Goal: Transaction & Acquisition: Obtain resource

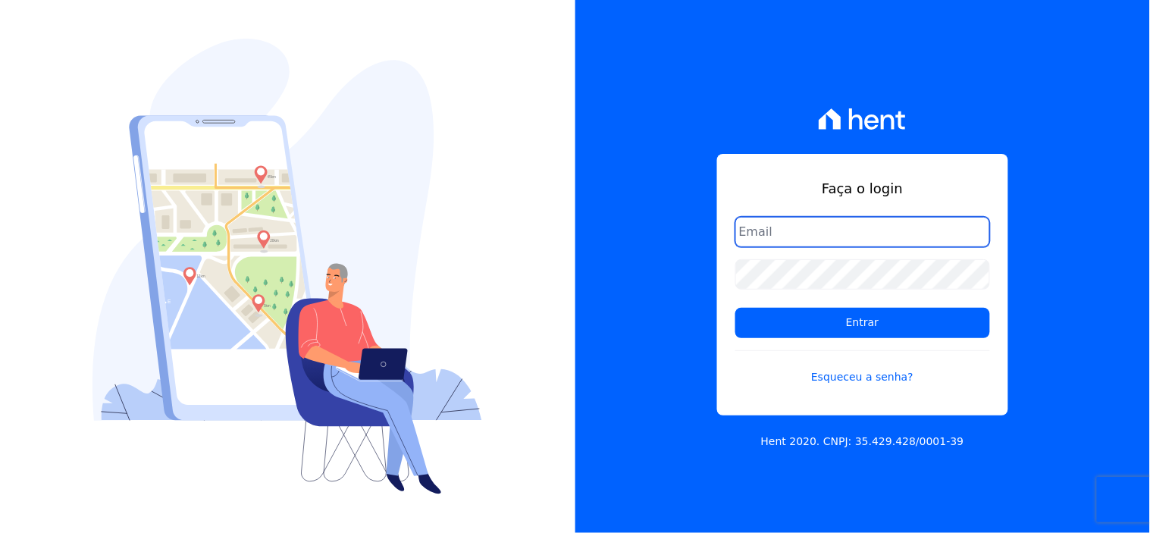
type input "[EMAIL_ADDRESS][DOMAIN_NAME]"
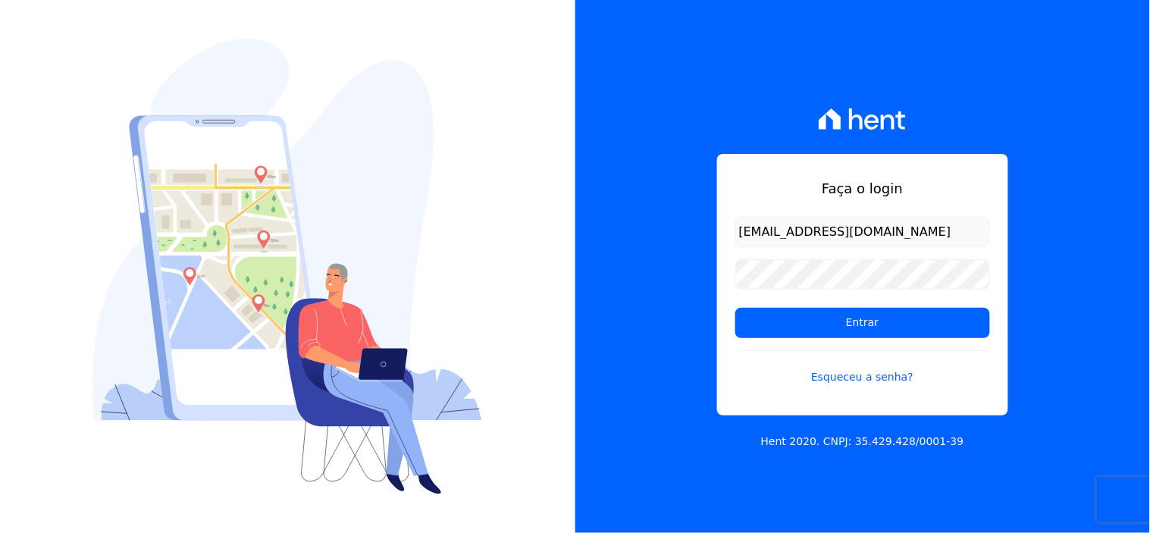
click at [828, 339] on form "financeiro@genesisempreendimentos.com.br Entrar Esqueceu a senha?" at bounding box center [862, 310] width 255 height 186
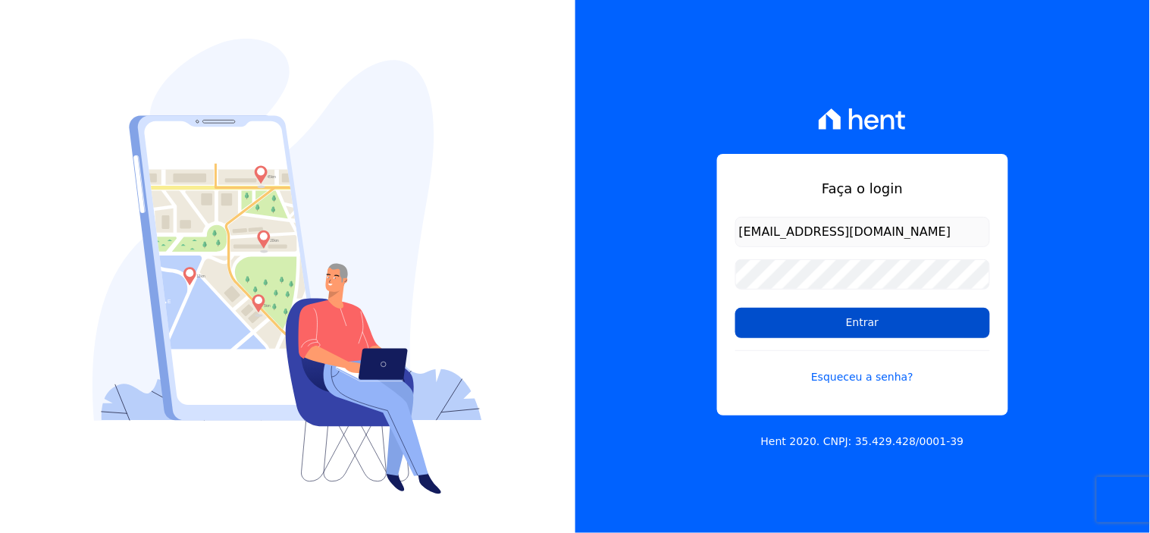
click at [828, 331] on input "Entrar" at bounding box center [862, 323] width 255 height 30
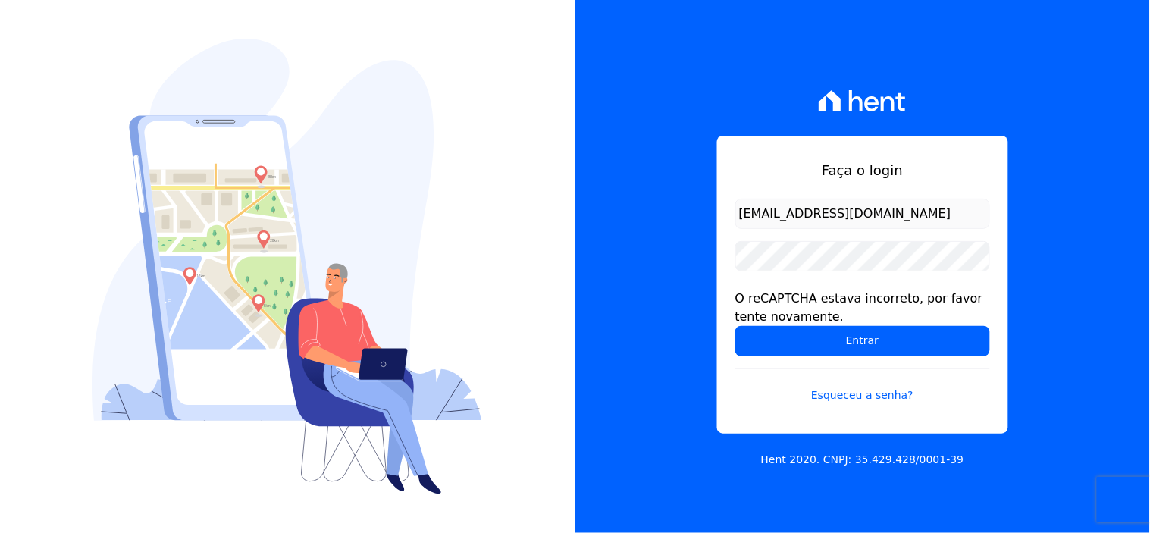
click at [680, 253] on div "Faça o login financeiro@genesisempreendimentos.com.br O reCAPTCHA estava incorr…" at bounding box center [862, 266] width 575 height 533
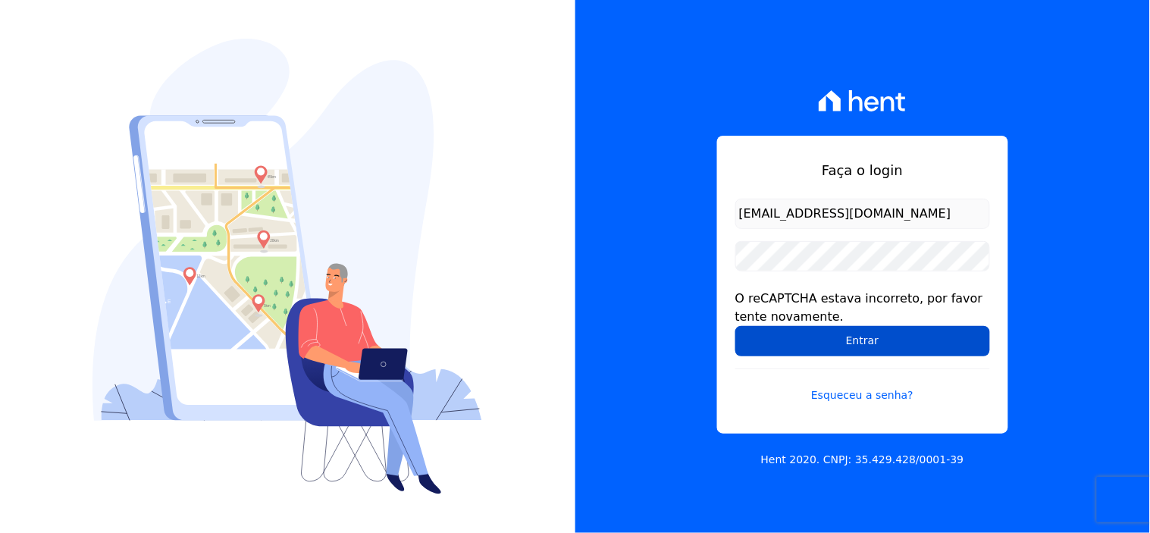
click at [819, 344] on input "Entrar" at bounding box center [862, 341] width 255 height 30
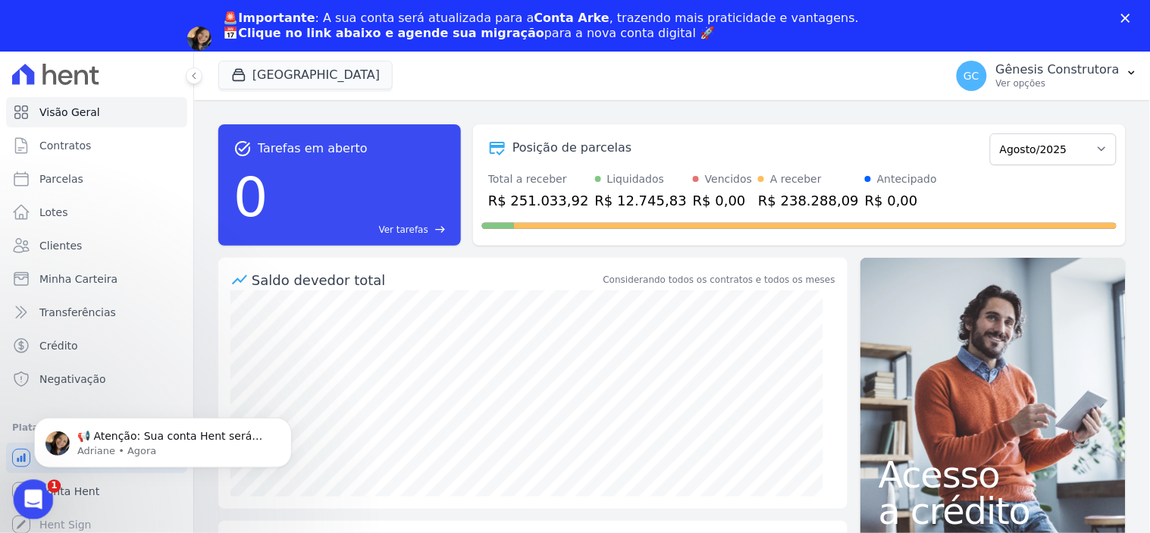
click at [33, 486] on div "Abertura do Messenger da Intercom" at bounding box center [31, 497] width 50 height 50
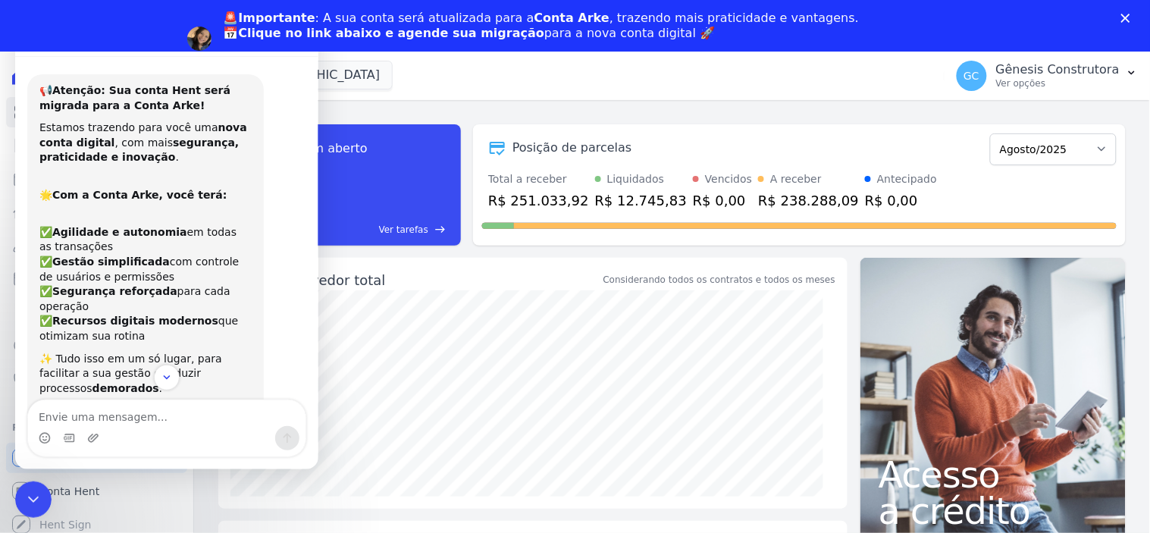
scroll to position [208, 0]
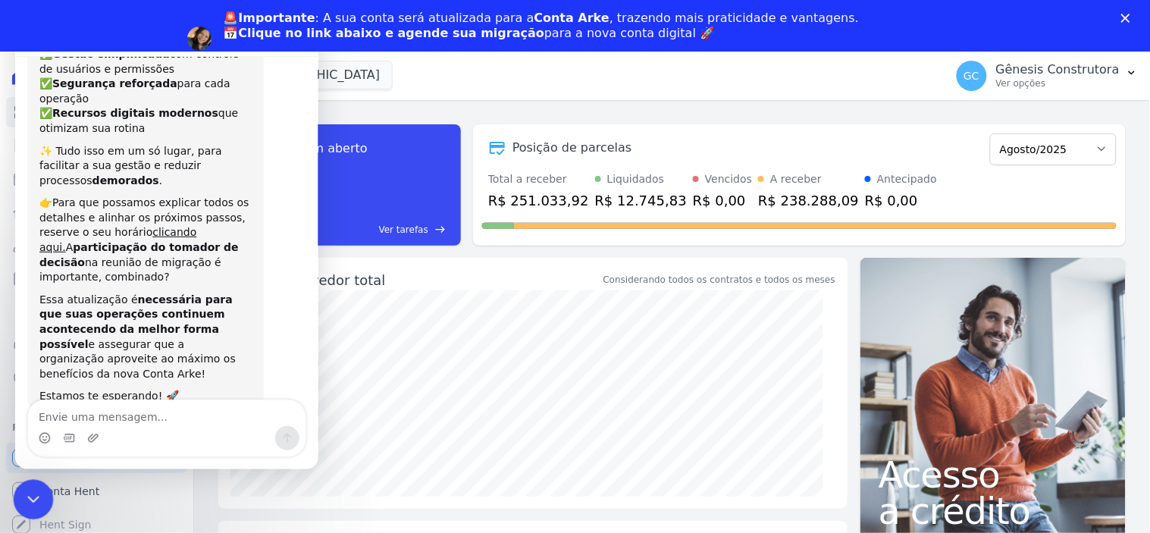
click at [27, 486] on div "Encerramento do Messenger da Intercom" at bounding box center [31, 497] width 36 height 36
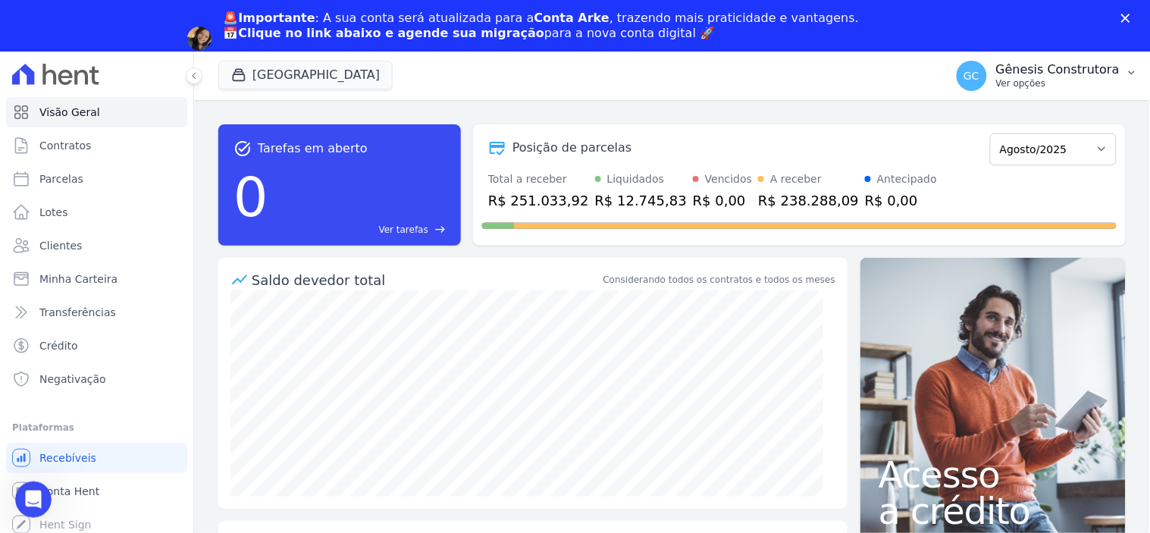
click at [1028, 80] on p "Ver opções" at bounding box center [1058, 83] width 124 height 12
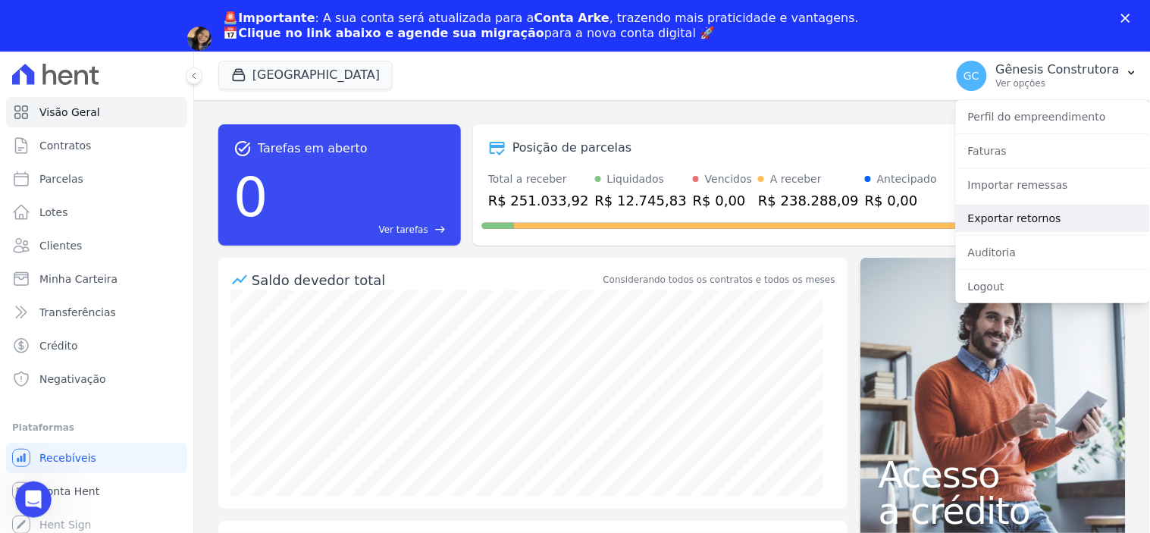
click at [1023, 215] on link "Exportar retornos" at bounding box center [1053, 218] width 194 height 27
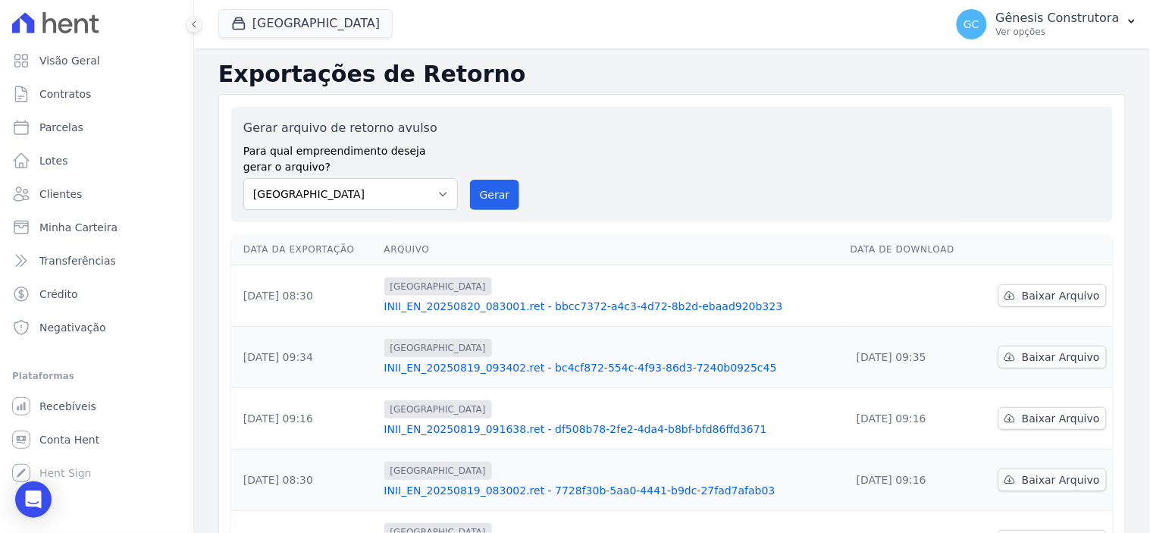
click at [1018, 162] on div "Gerar arquivo de retorno avulso Para qual empreendimento deseja gerar o arquivo…" at bounding box center [671, 164] width 857 height 91
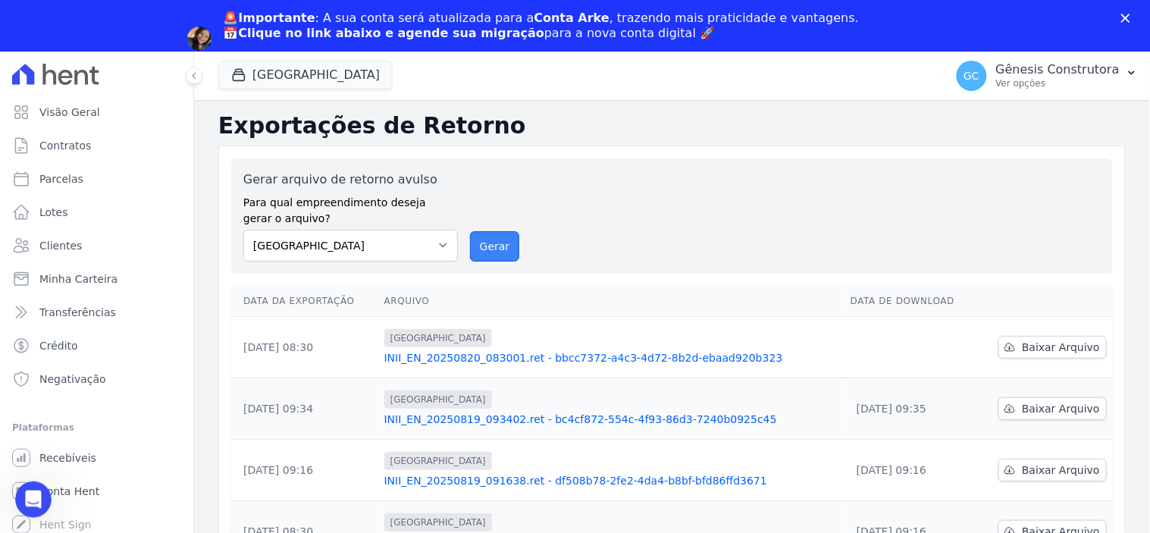
click at [482, 245] on button "Gerar" at bounding box center [495, 246] width 50 height 30
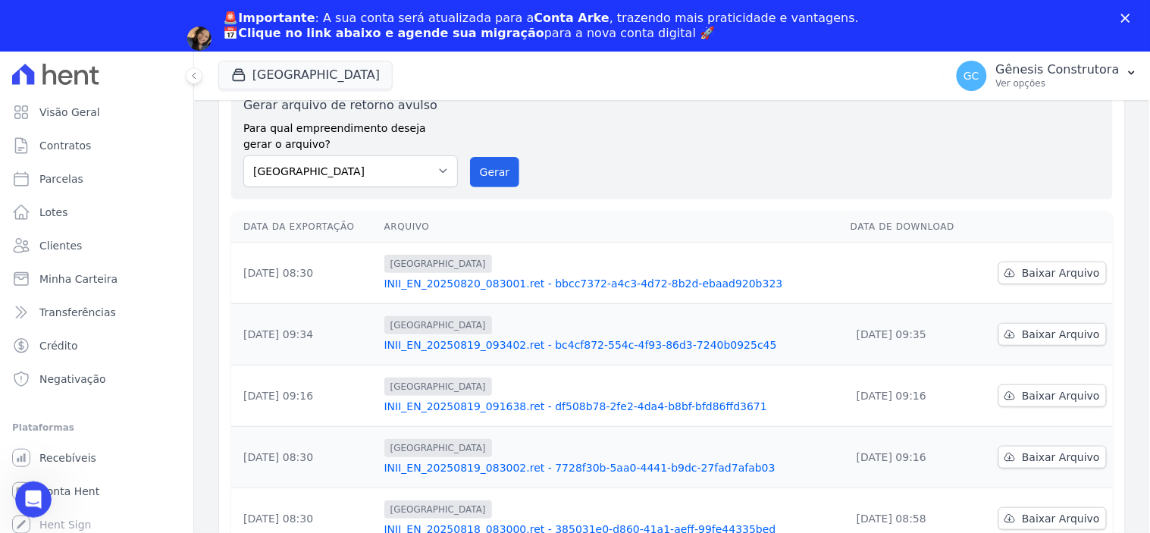
scroll to position [168, 0]
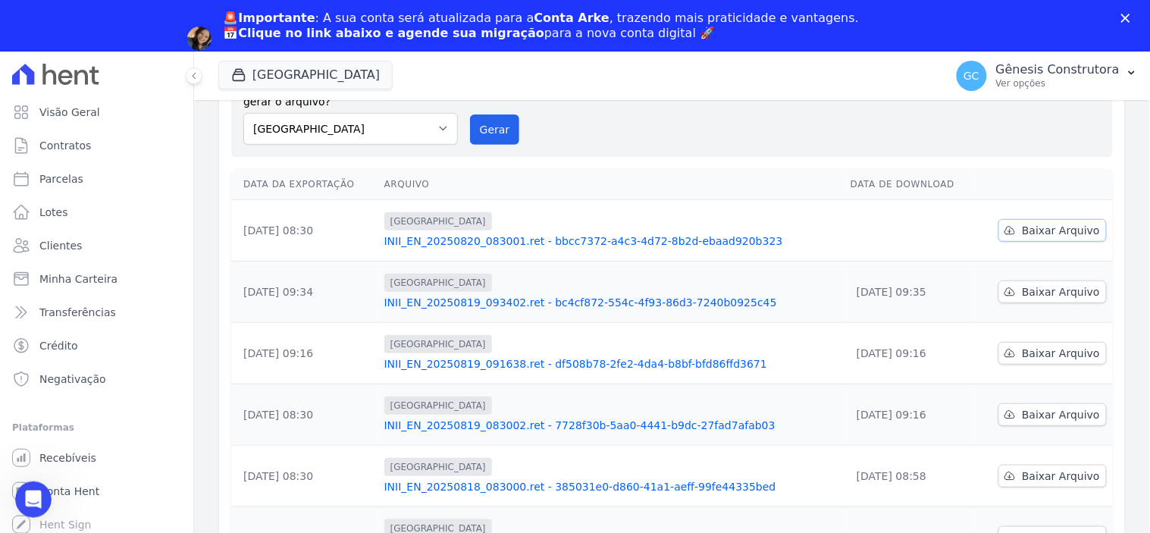
click at [1046, 233] on span "Baixar Arquivo" at bounding box center [1061, 230] width 78 height 15
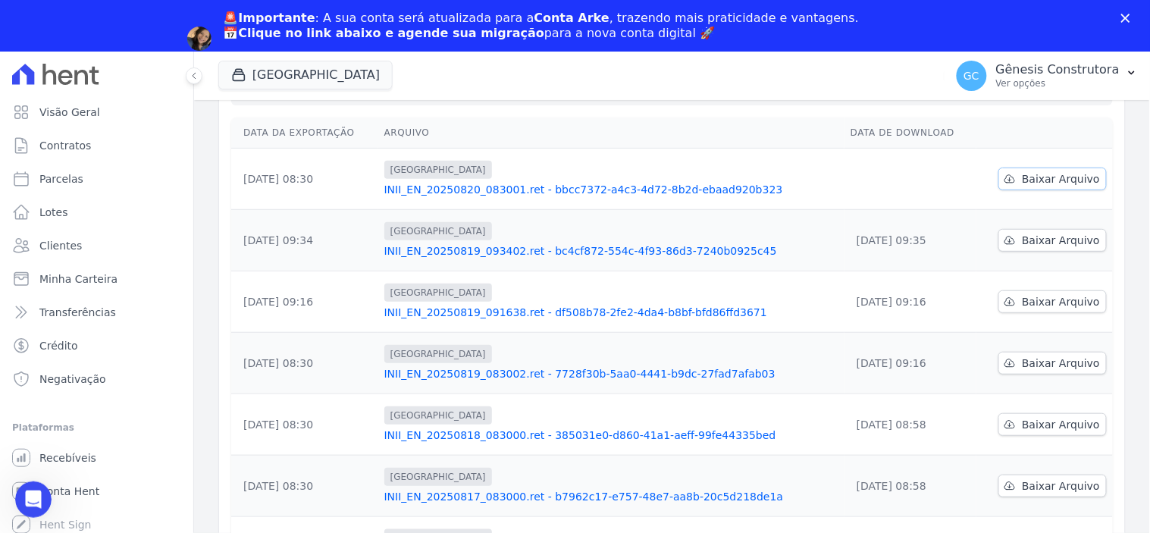
scroll to position [117, 0]
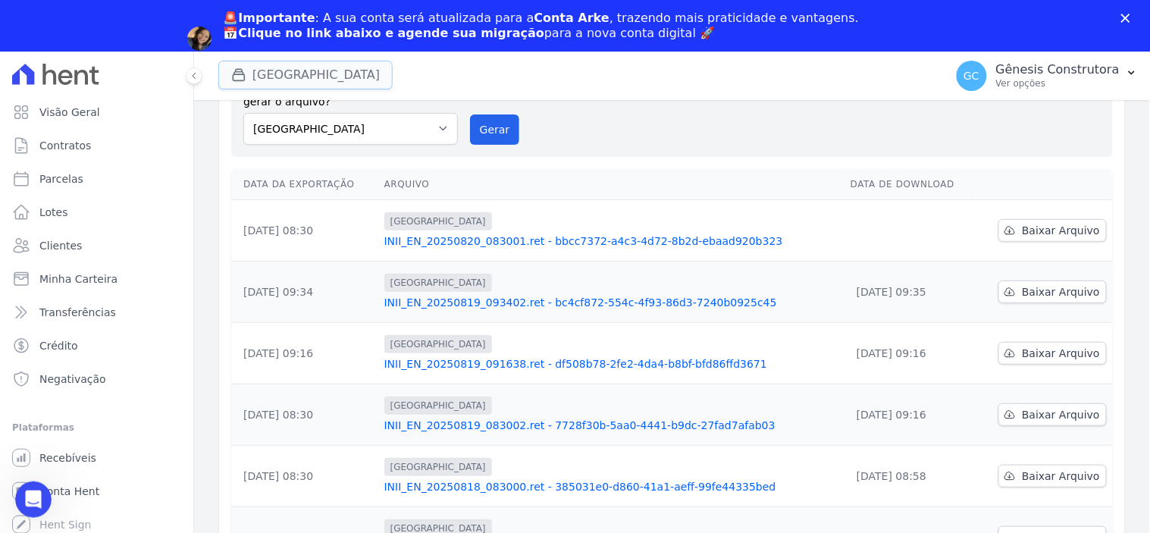
click at [344, 80] on button "[GEOGRAPHIC_DATA]" at bounding box center [305, 75] width 174 height 29
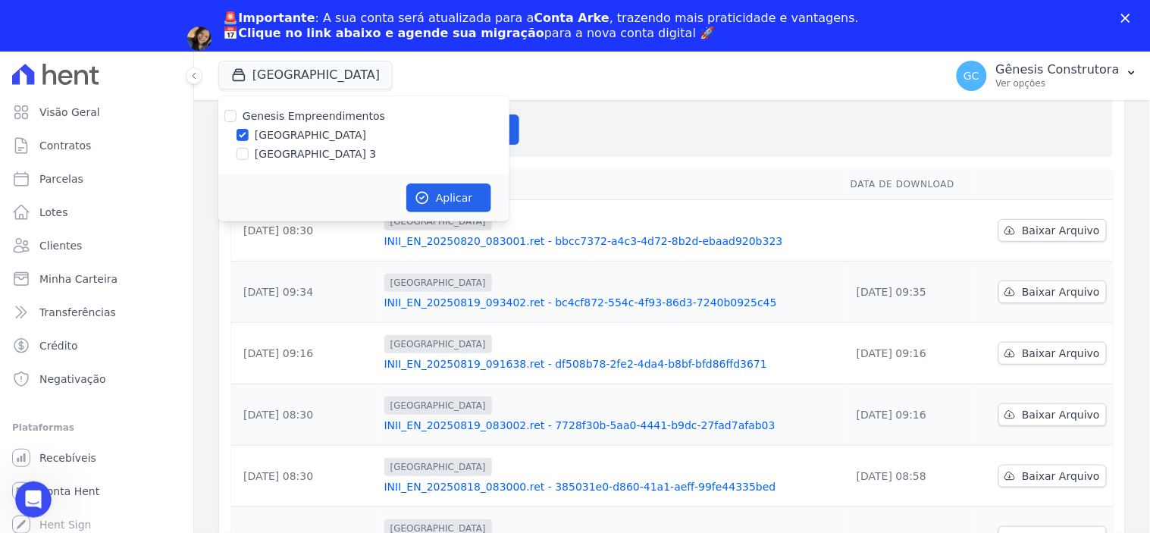
click at [702, 146] on div "Gerar arquivo de retorno avulso Para qual empreendimento deseja gerar o arquivo…" at bounding box center [672, 99] width 882 height 115
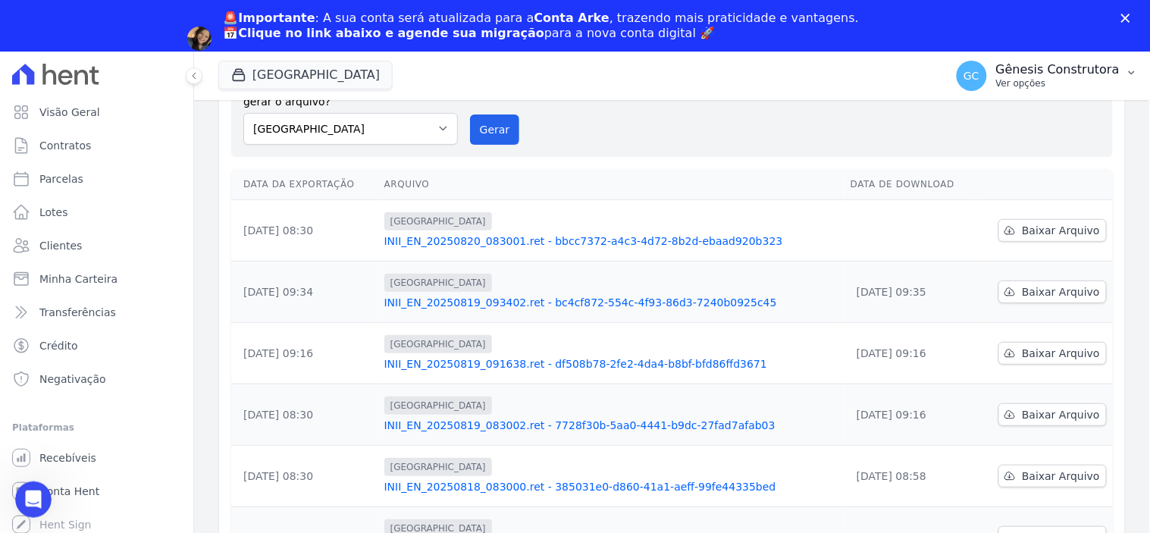
click at [1065, 55] on button "GC Gênesis Construtora Ver opções" at bounding box center [1047, 76] width 205 height 42
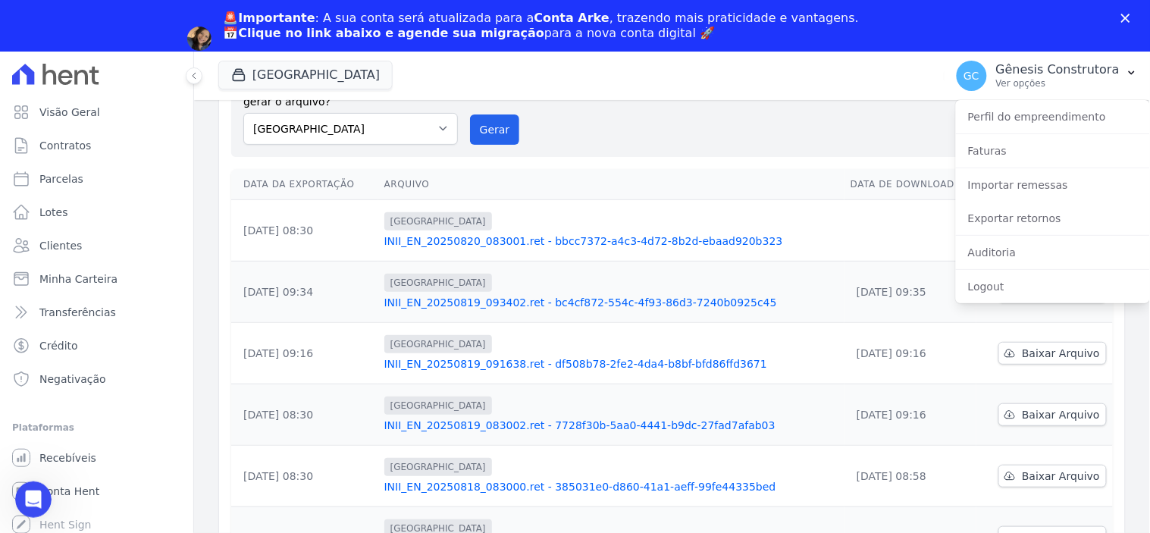
click at [826, 144] on div "Gerar arquivo de retorno avulso Para qual empreendimento deseja gerar o arquivo…" at bounding box center [671, 99] width 857 height 91
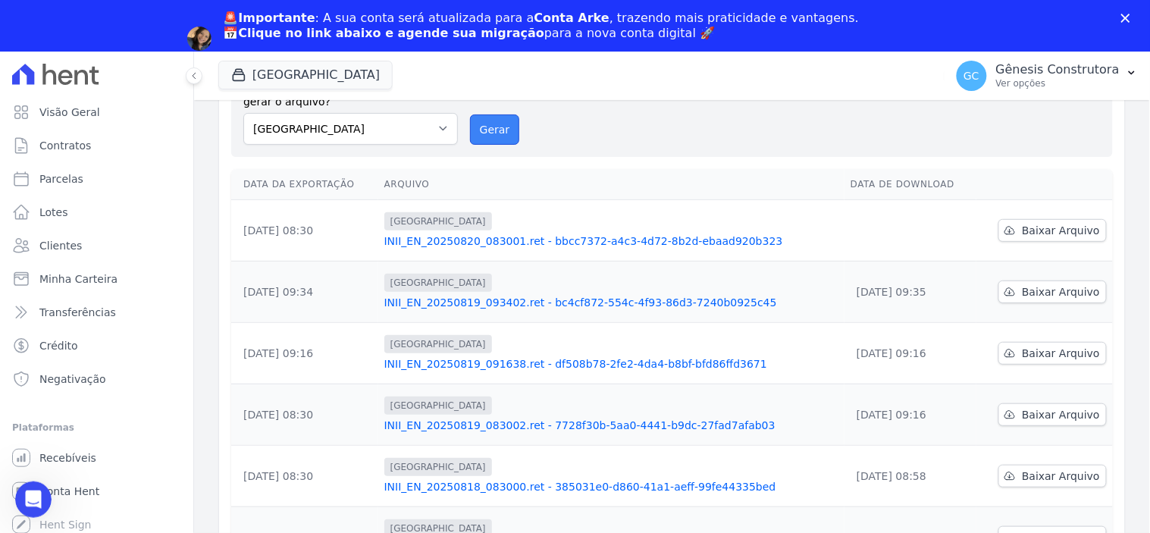
click at [509, 134] on button "Gerar" at bounding box center [495, 129] width 50 height 30
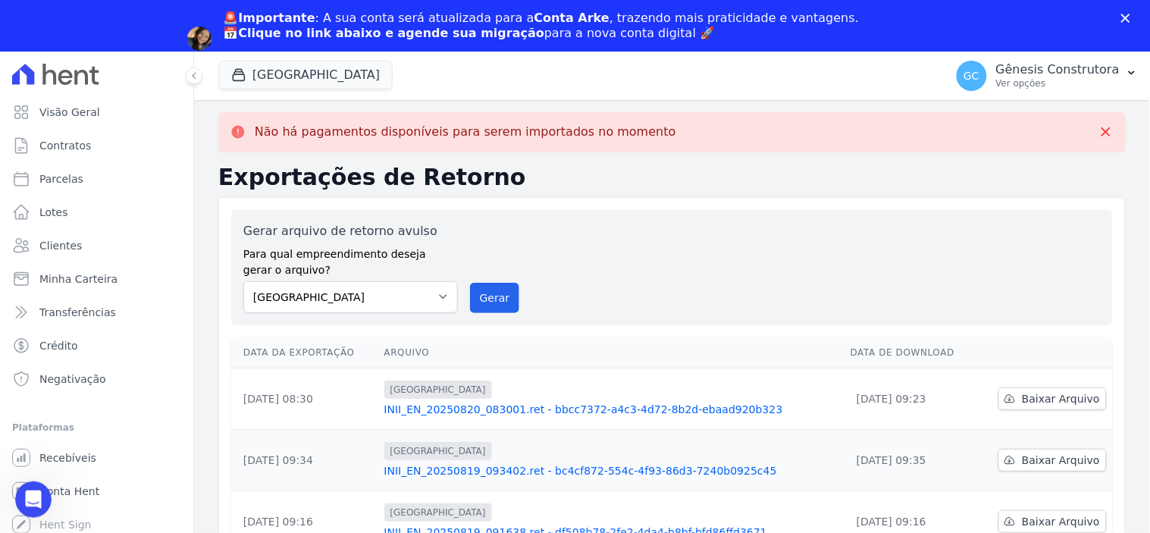
scroll to position [0, 0]
click at [288, 87] on button "[GEOGRAPHIC_DATA]" at bounding box center [305, 75] width 174 height 29
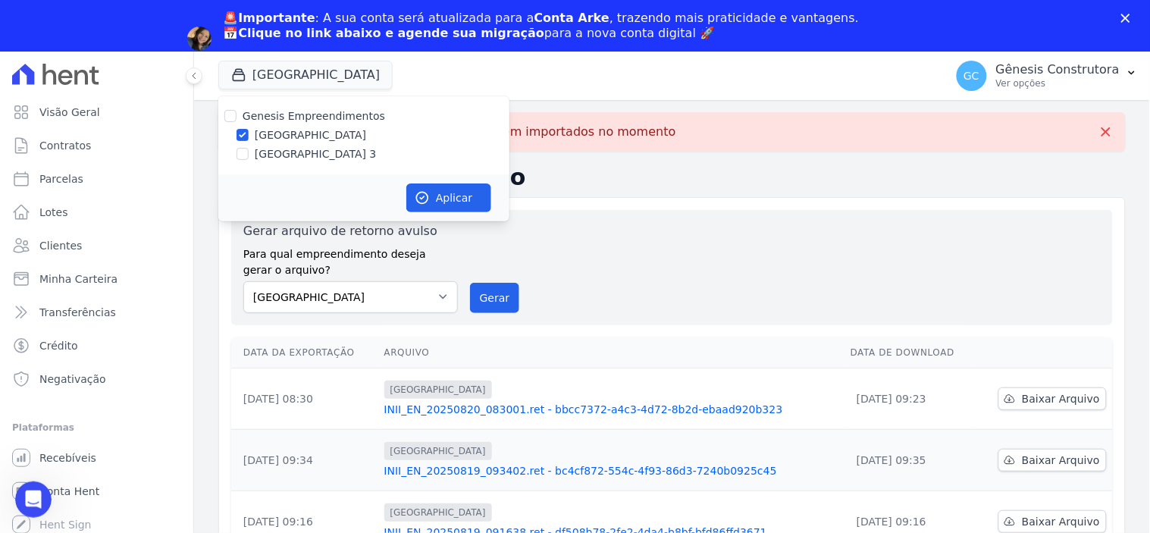
click at [316, 156] on label "[GEOGRAPHIC_DATA] 3" at bounding box center [316, 154] width 122 height 16
click at [249, 156] on input "[GEOGRAPHIC_DATA] 3" at bounding box center [243, 154] width 12 height 12
checkbox input "true"
click at [321, 132] on label "[GEOGRAPHIC_DATA]" at bounding box center [310, 135] width 111 height 16
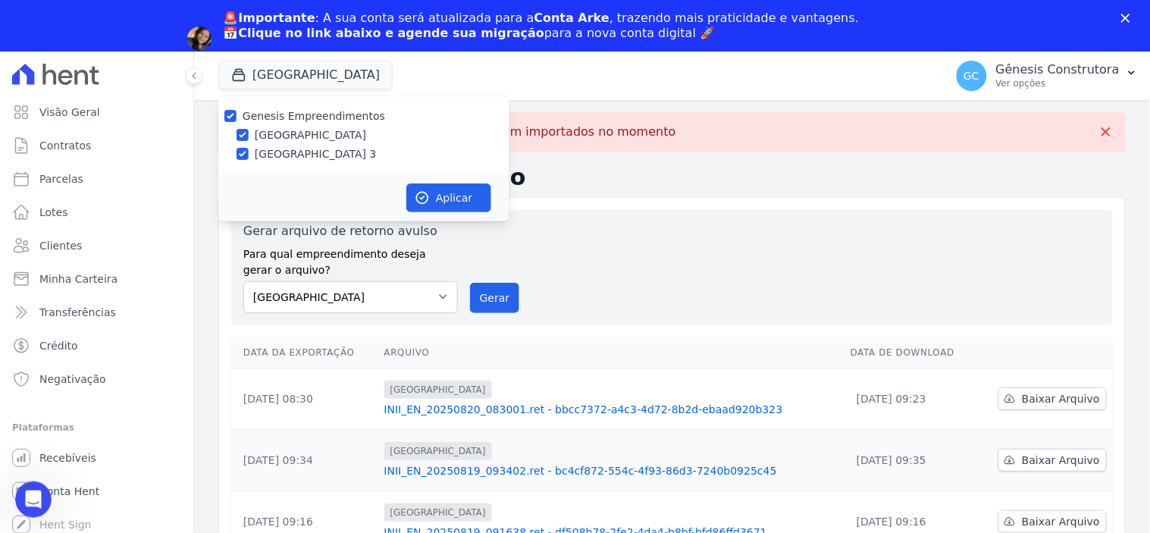
click at [249, 132] on input "[GEOGRAPHIC_DATA]" at bounding box center [243, 135] width 12 height 12
checkbox input "false"
click at [441, 201] on button "Aplicar" at bounding box center [448, 197] width 85 height 29
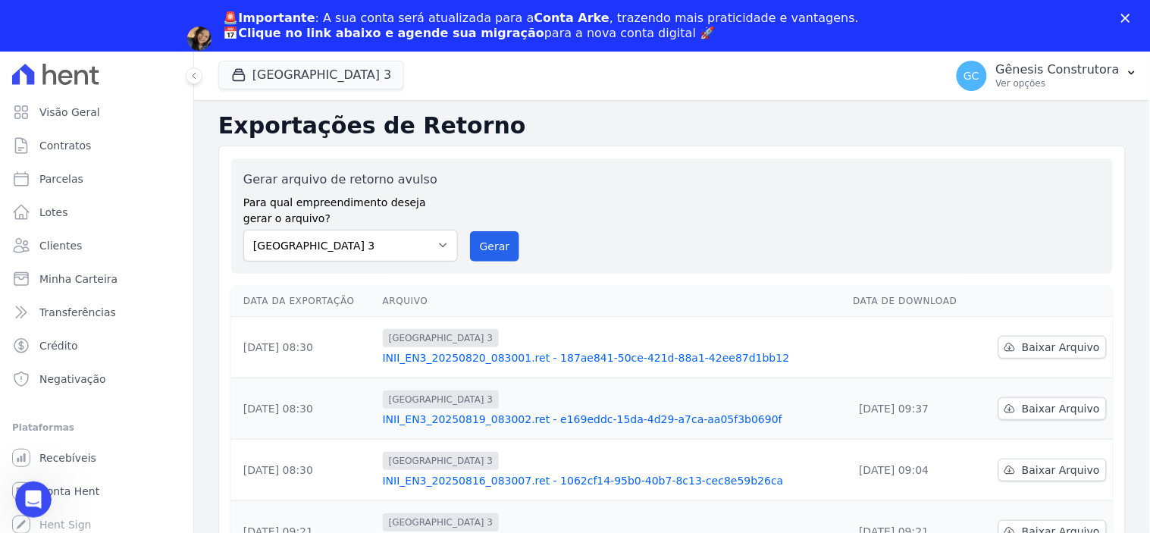
click at [484, 225] on div "Gerar arquivo de retorno avulso Para qual empreendimento deseja gerar o arquivo…" at bounding box center [671, 216] width 857 height 91
click at [488, 237] on button "Gerar" at bounding box center [495, 246] width 50 height 30
click at [474, 240] on button "Gerar" at bounding box center [495, 246] width 50 height 30
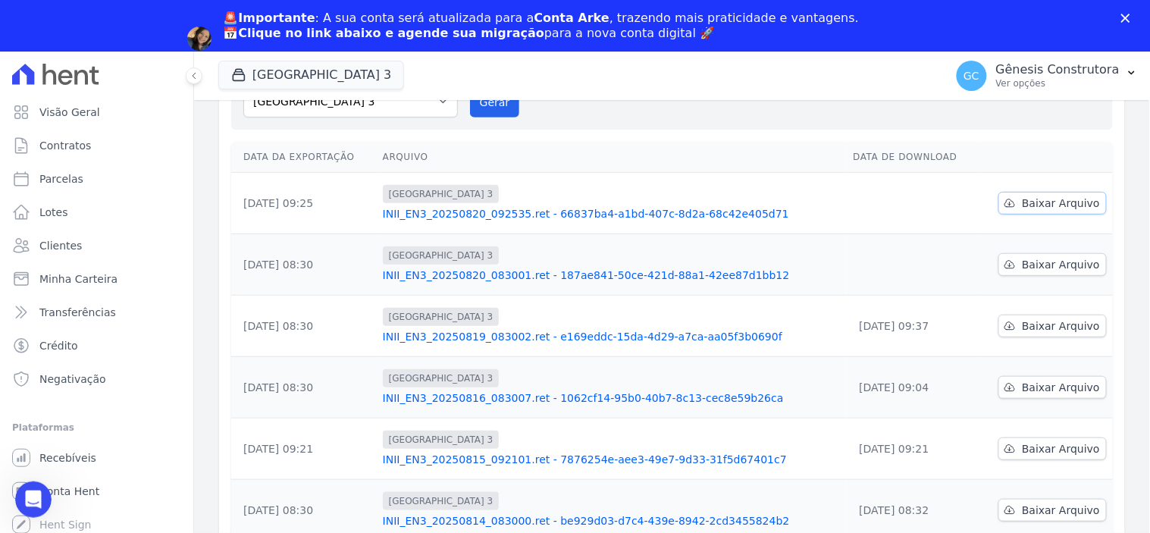
scroll to position [168, 0]
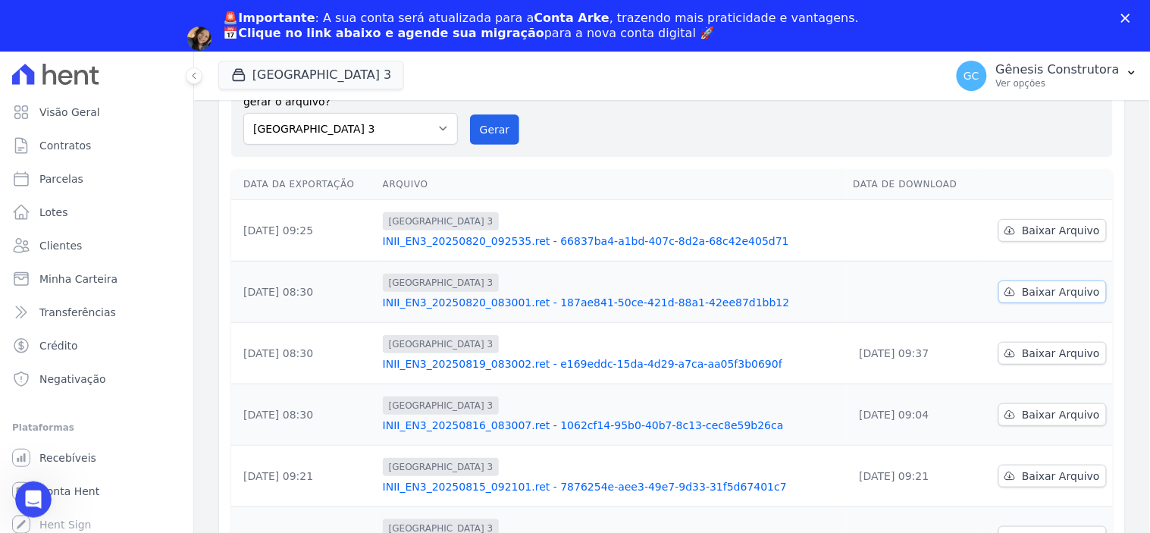
click at [1022, 290] on span "Baixar Arquivo" at bounding box center [1061, 291] width 78 height 15
click at [1035, 226] on span "Baixar Arquivo" at bounding box center [1061, 230] width 78 height 15
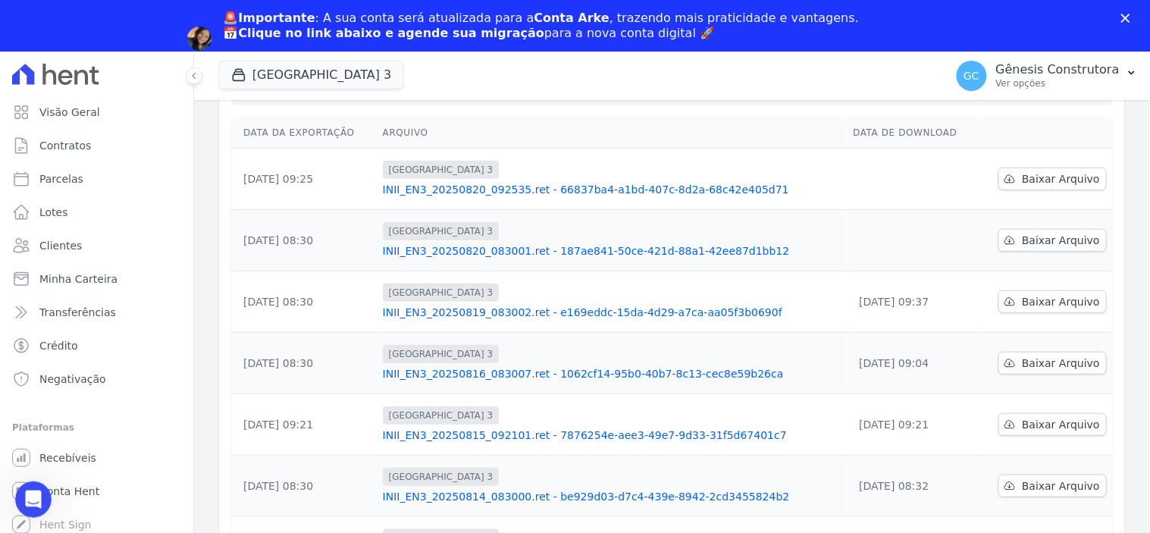
scroll to position [117, 0]
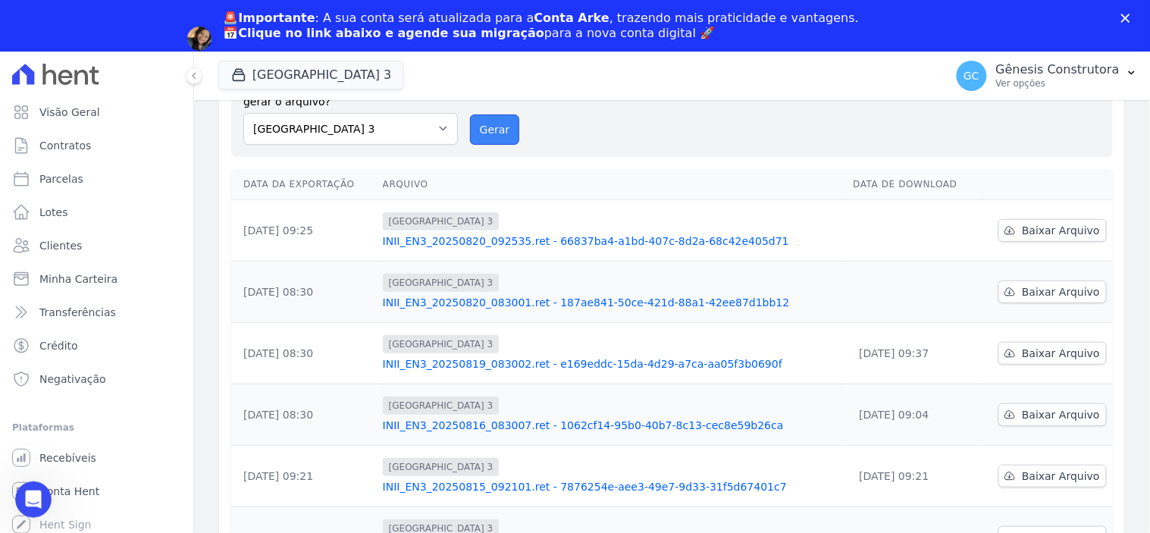
click at [502, 119] on button "Gerar" at bounding box center [495, 129] width 50 height 30
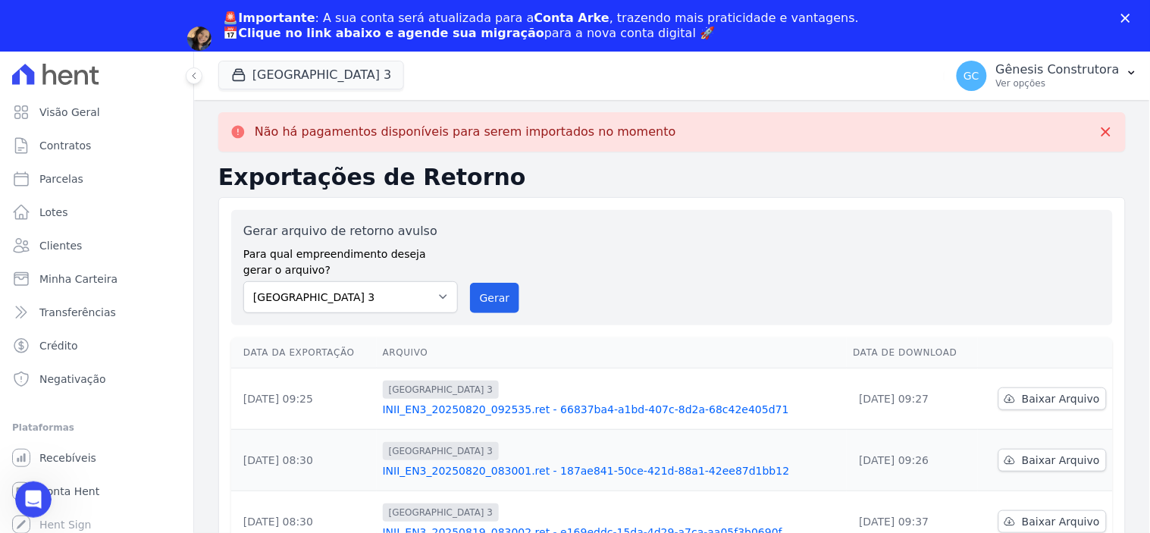
scroll to position [0, 0]
